Goal: Subscribe to service/newsletter

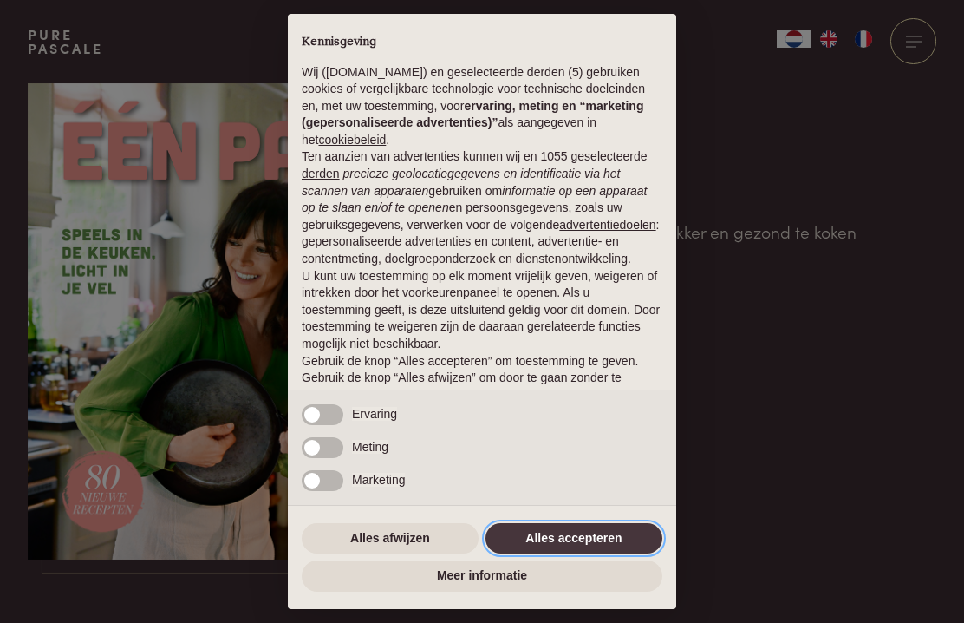
click at [549, 537] on button "Alles accepteren" at bounding box center [574, 538] width 177 height 31
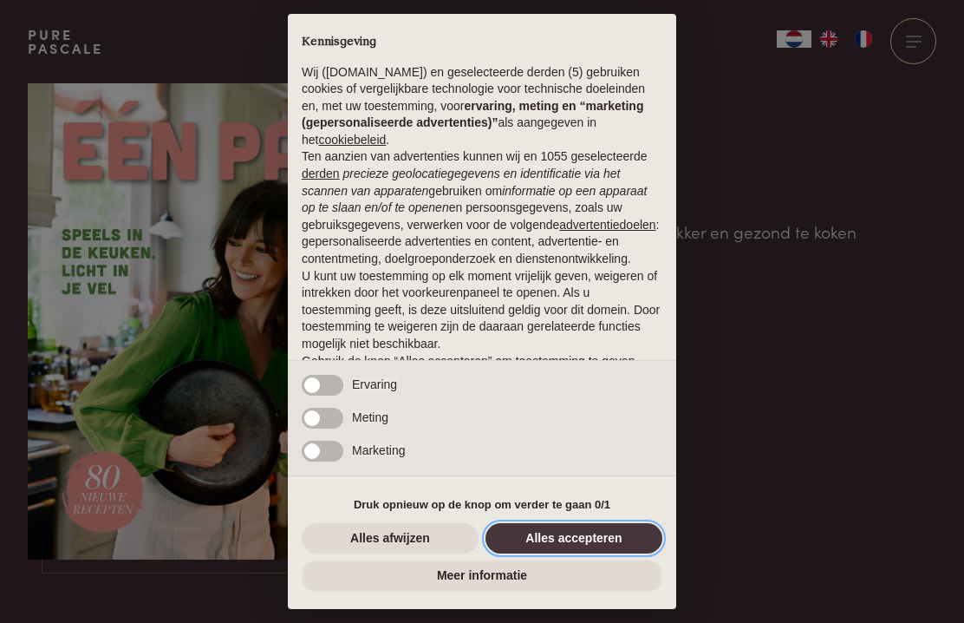
scroll to position [62, 0]
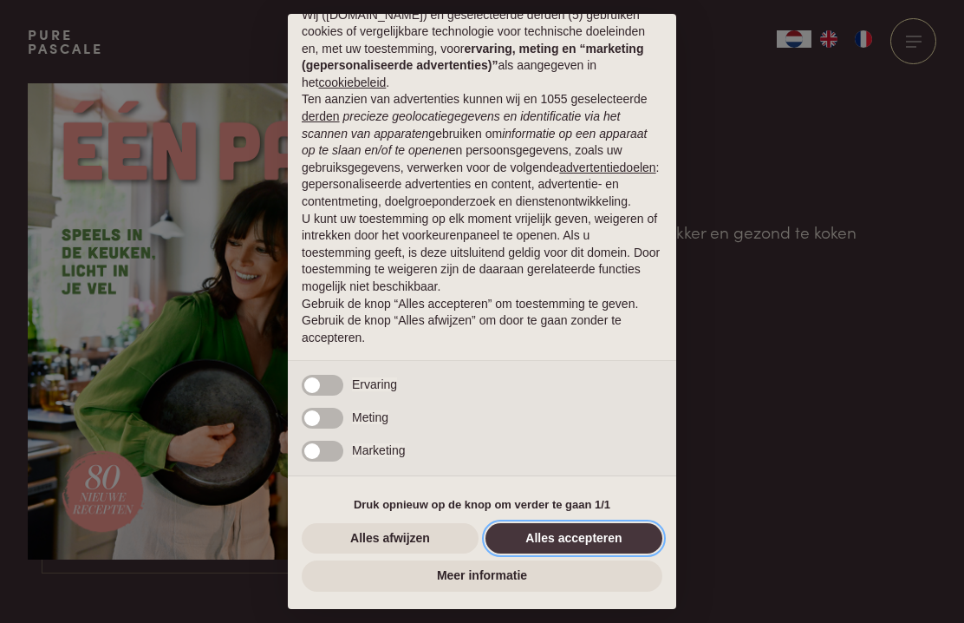
click at [580, 532] on button "Alles accepteren" at bounding box center [574, 538] width 177 height 31
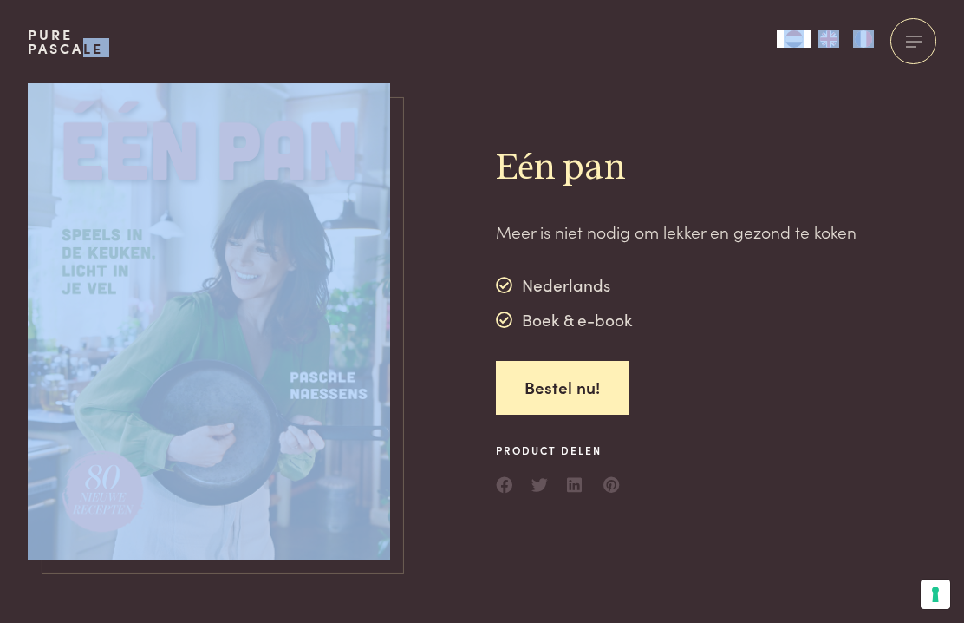
click at [9, 414] on div "Eén pan Meer is niet nodig om lekker en gezond te koken Nederlands Boek & e-boo…" at bounding box center [482, 321] width 964 height 476
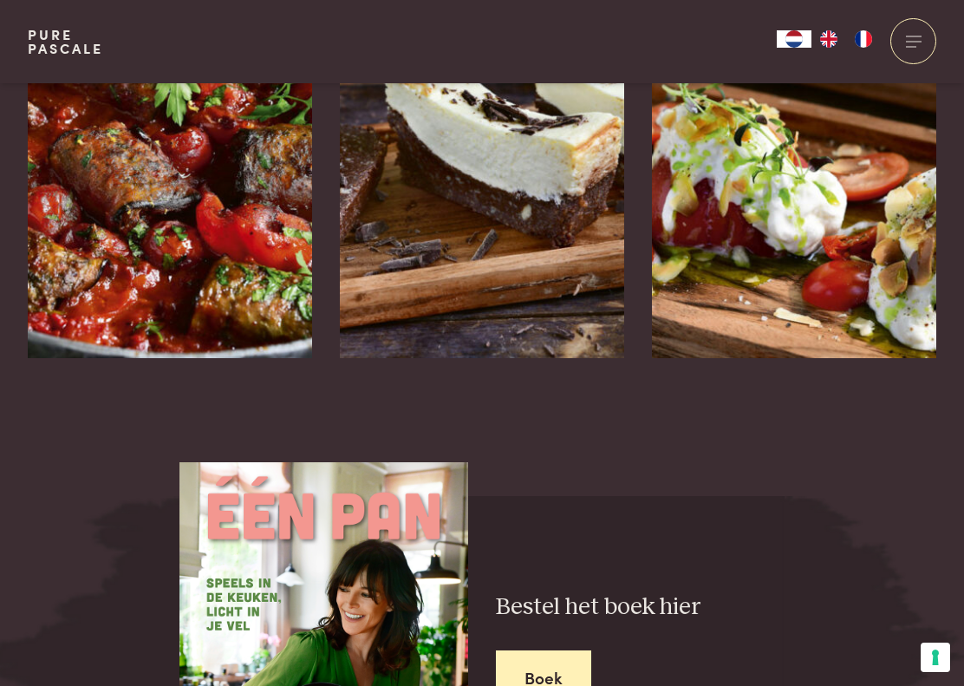
scroll to position [2924, 0]
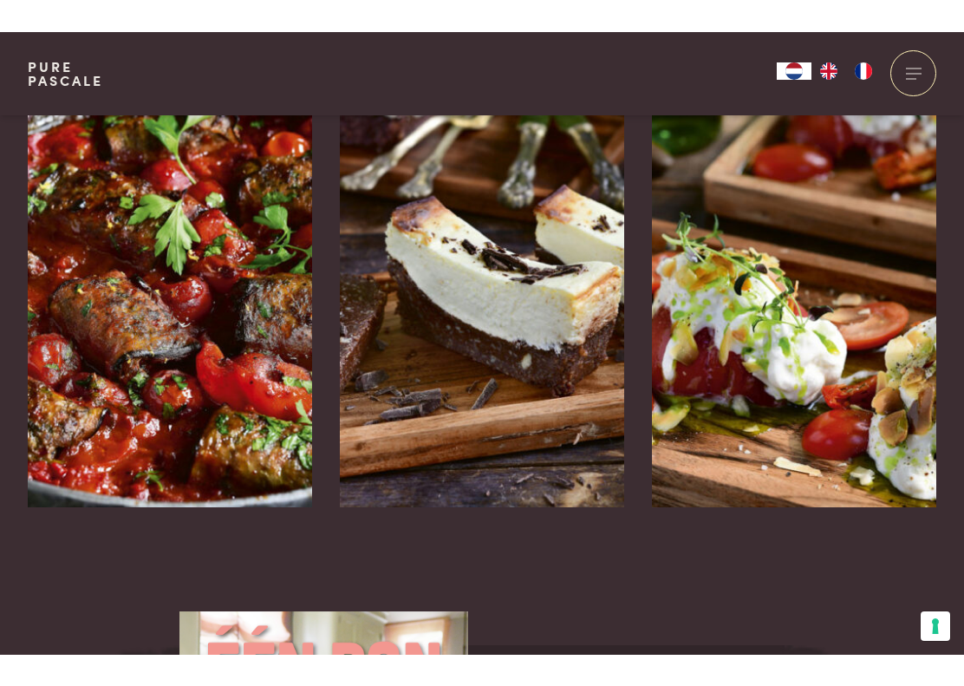
scroll to position [2837, 0]
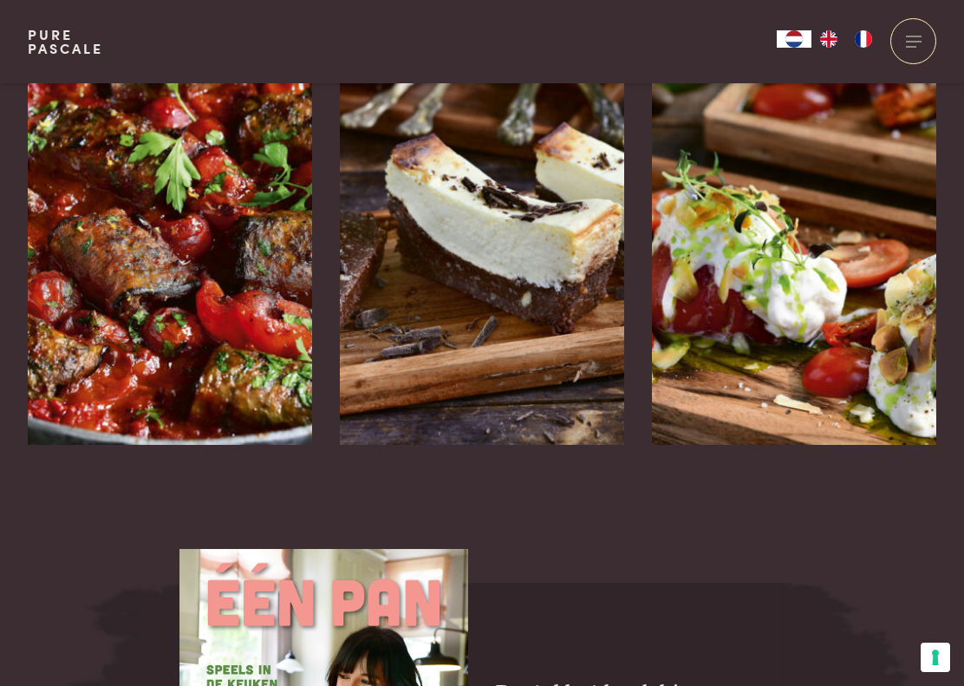
click at [609, 483] on icon at bounding box center [601, 495] width 15 height 25
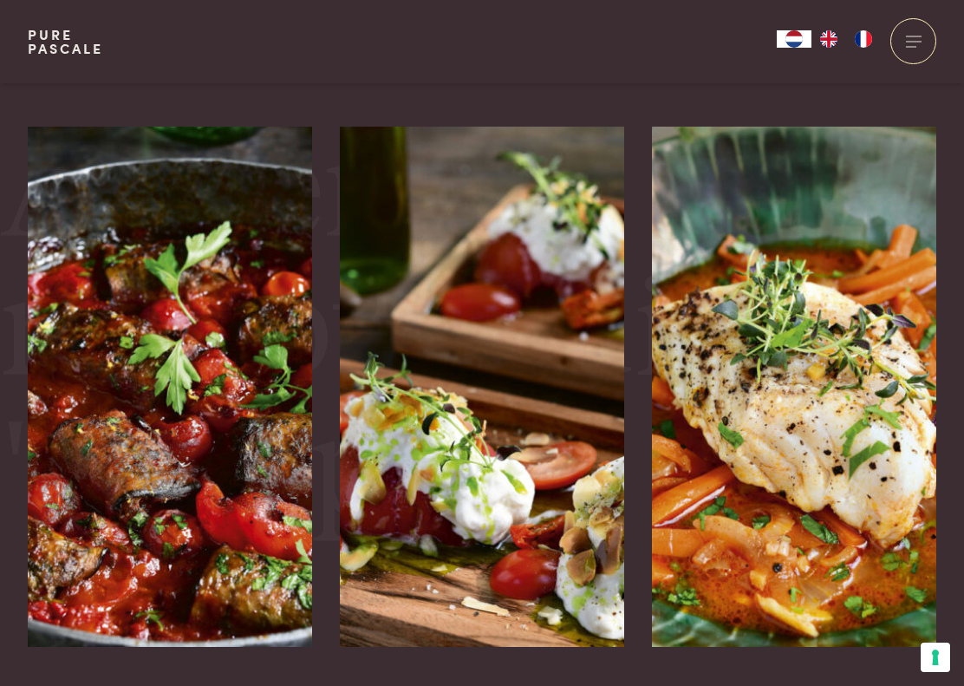
scroll to position [3853, 0]
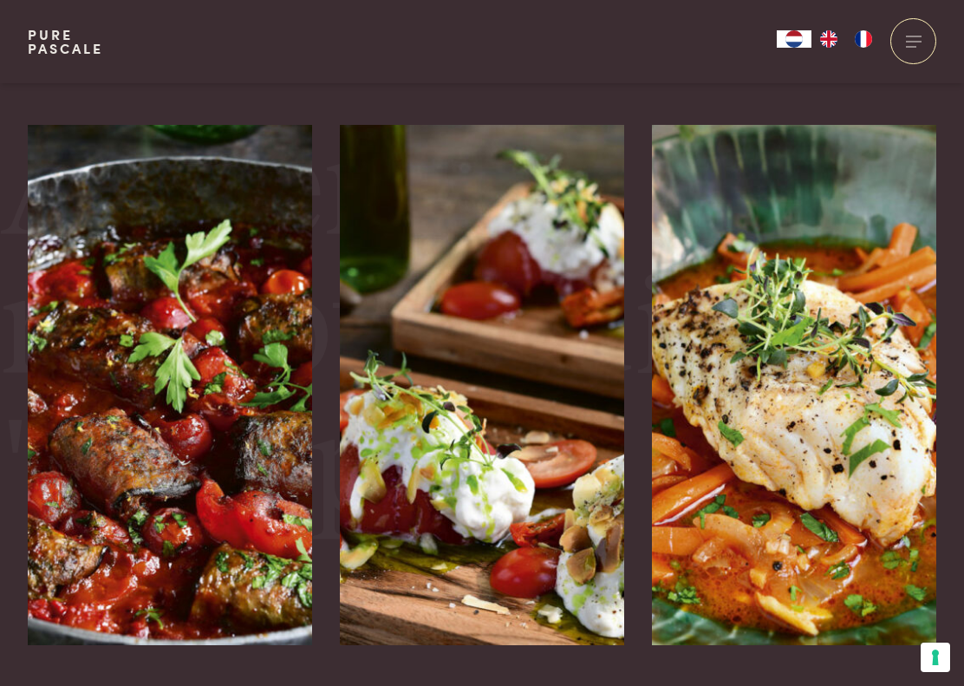
click at [454, 424] on img at bounding box center [482, 385] width 284 height 520
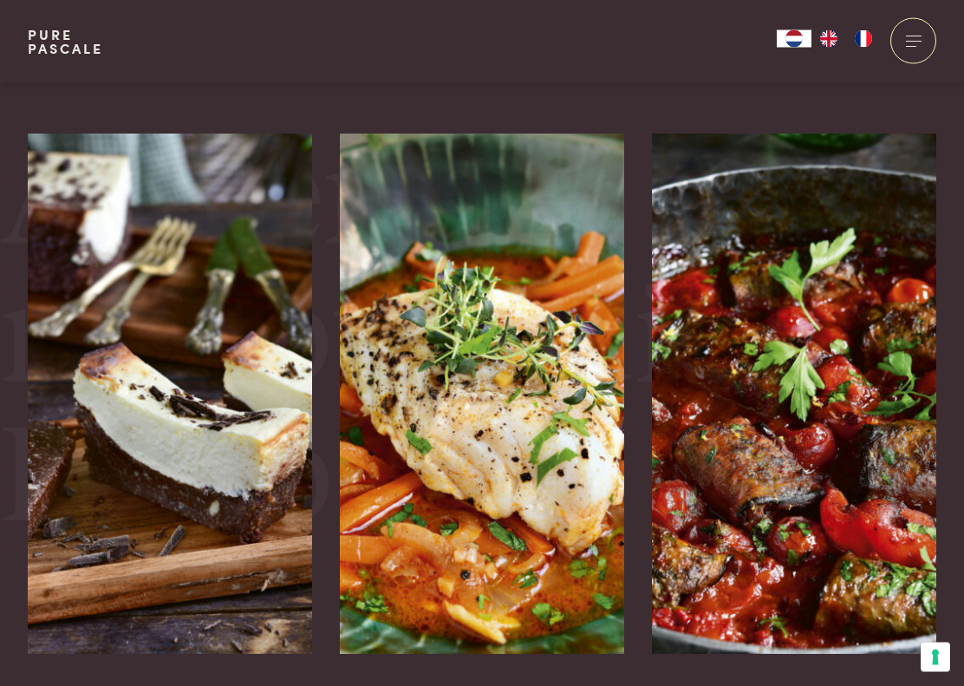
scroll to position [3615, 0]
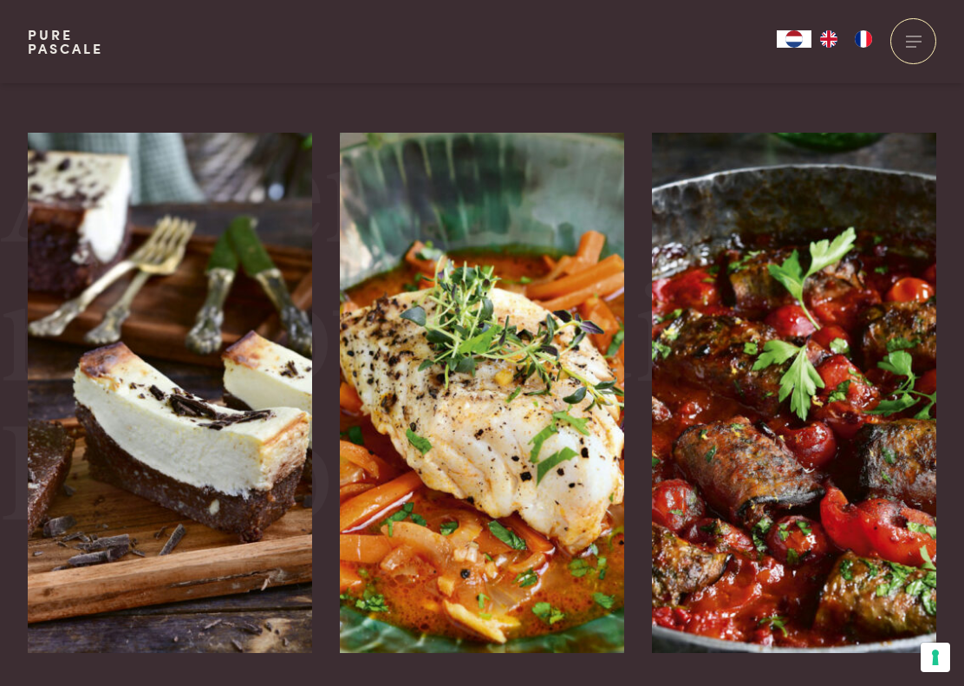
click at [453, 408] on img at bounding box center [482, 393] width 284 height 520
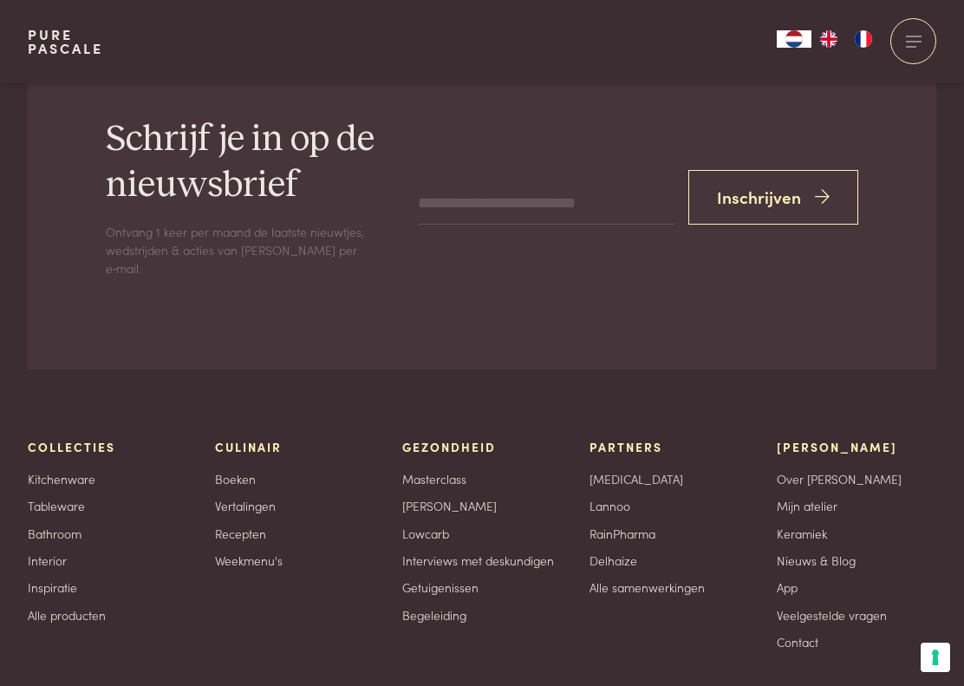
scroll to position [4665, 0]
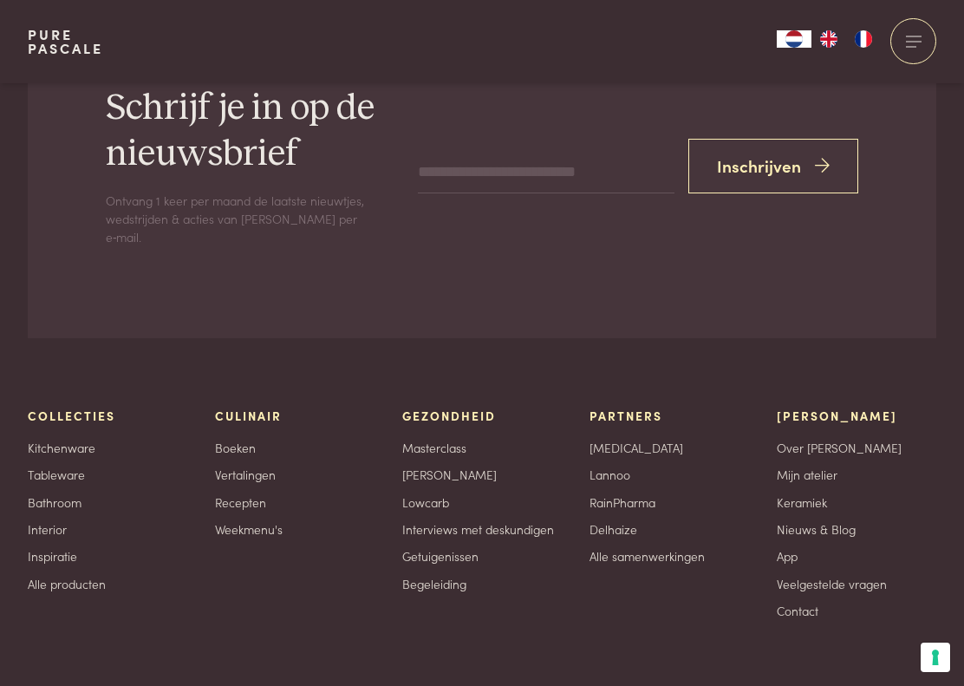
click at [762, 139] on button "Inschrijven" at bounding box center [774, 166] width 170 height 55
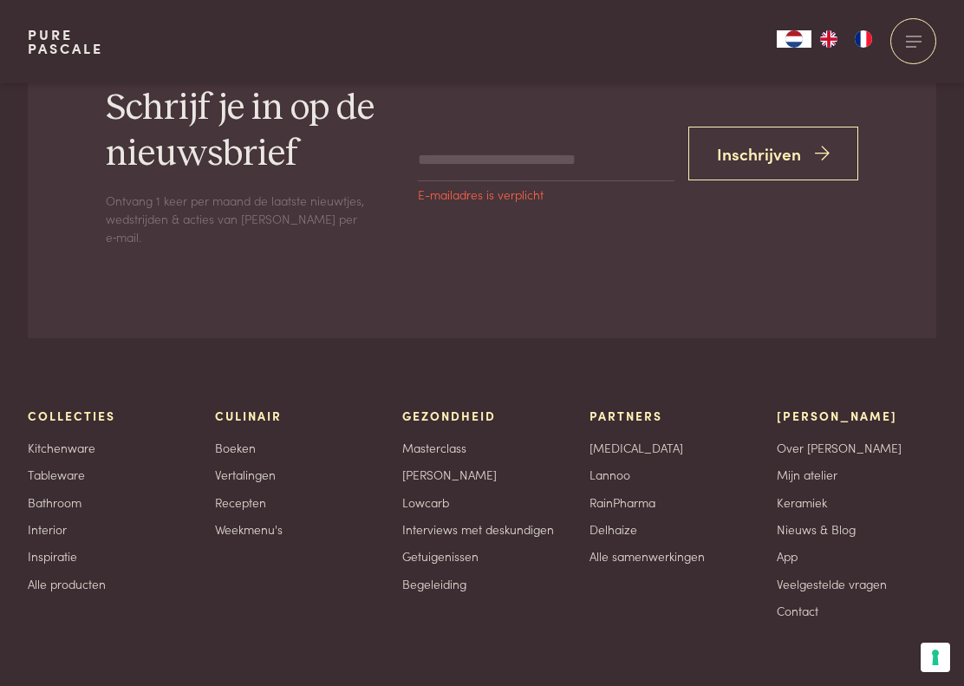
click at [793, 127] on button "Inschrijven" at bounding box center [774, 154] width 170 height 55
click at [754, 127] on button "Inschrijven" at bounding box center [774, 154] width 170 height 55
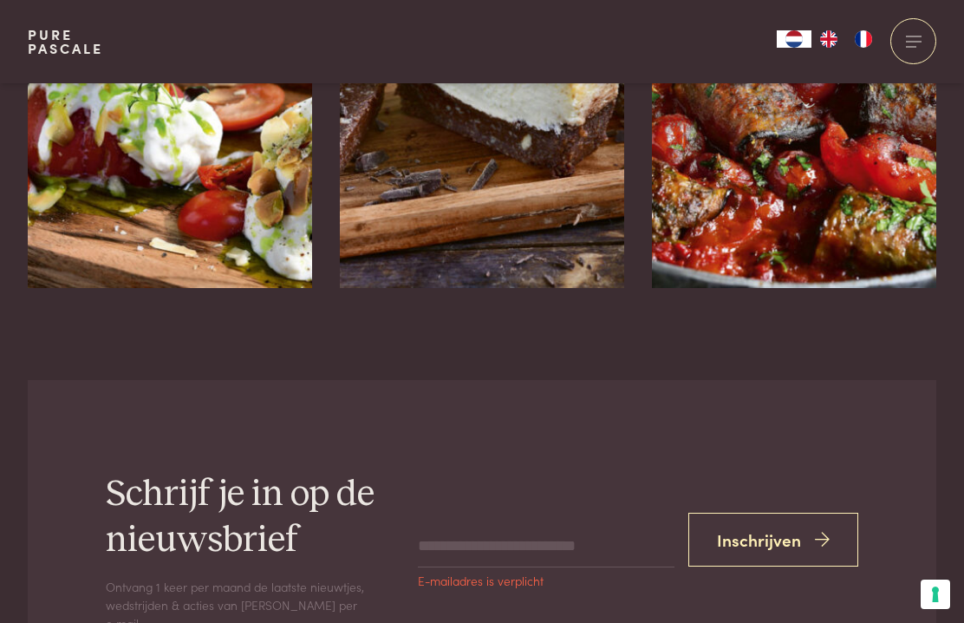
scroll to position [4275, 0]
